Goal: Transaction & Acquisition: Subscribe to service/newsletter

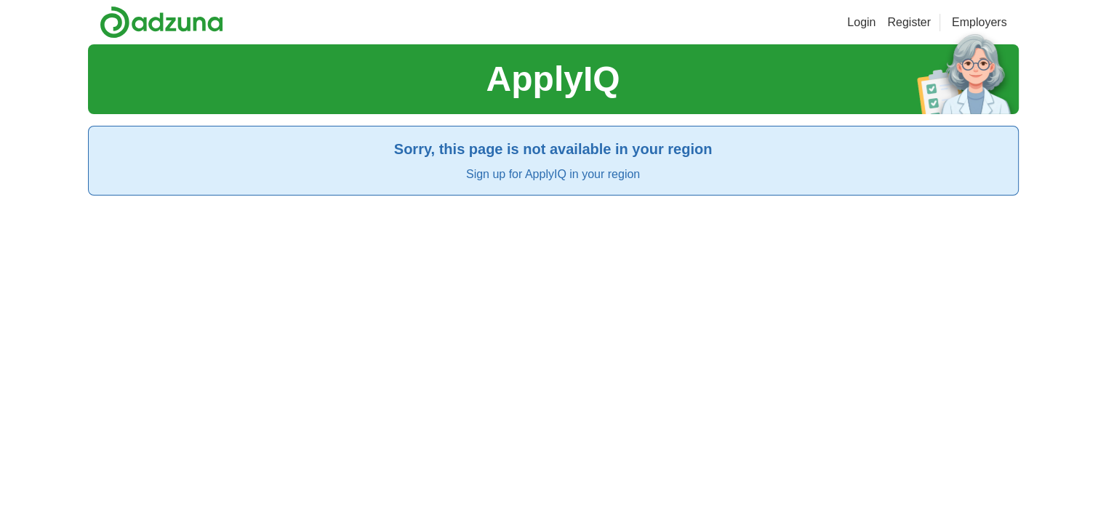
click at [514, 100] on h1 "ApplyIQ" at bounding box center [553, 79] width 134 height 52
click at [862, 20] on link "Login" at bounding box center [861, 22] width 28 height 17
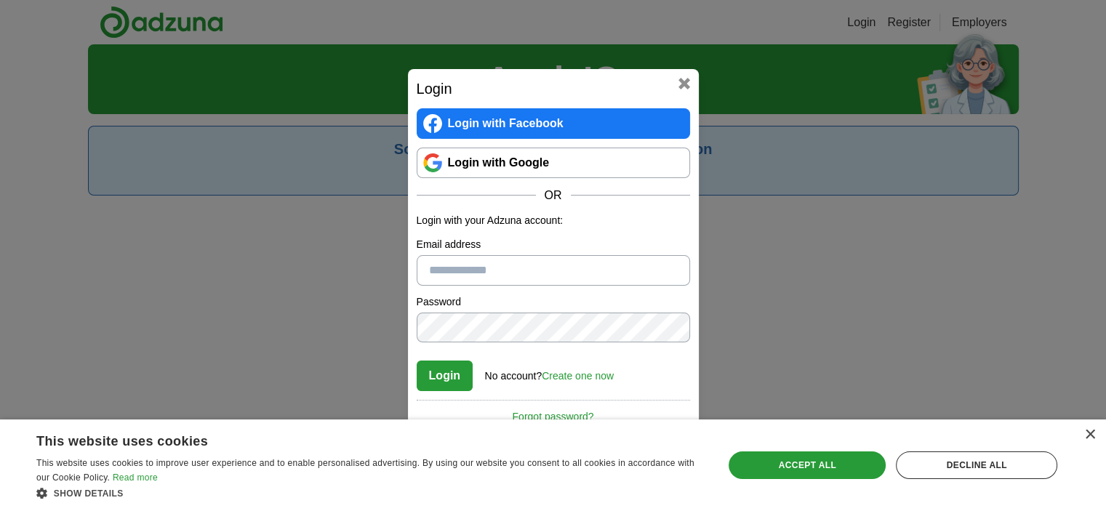
click at [680, 80] on button at bounding box center [684, 84] width 12 height 12
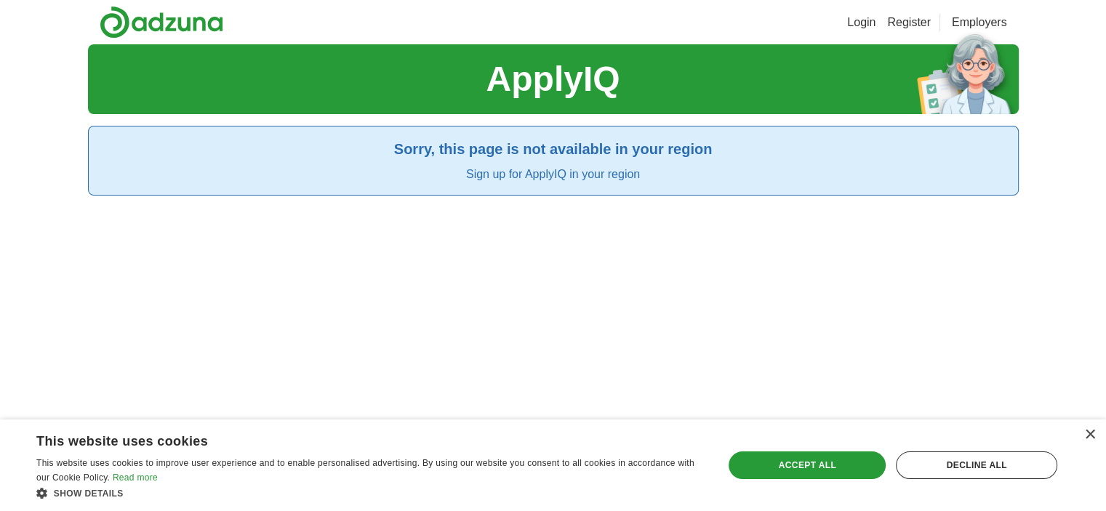
click at [908, 12] on header "Login Register Employers" at bounding box center [553, 22] width 931 height 44
click at [902, 27] on link "Register" at bounding box center [909, 22] width 44 height 17
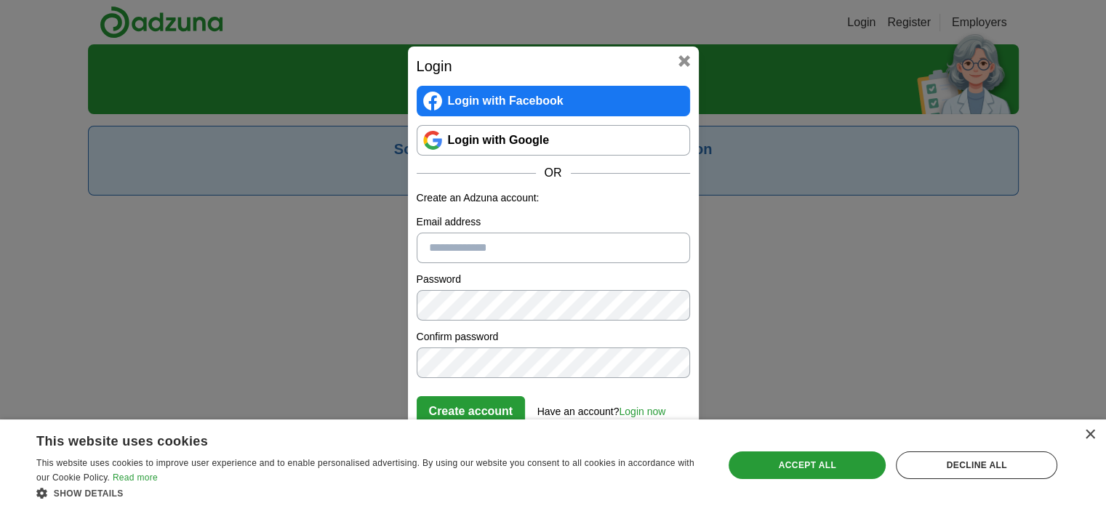
click at [521, 134] on link "Login with Google" at bounding box center [553, 140] width 273 height 31
